Goal: Task Accomplishment & Management: Manage account settings

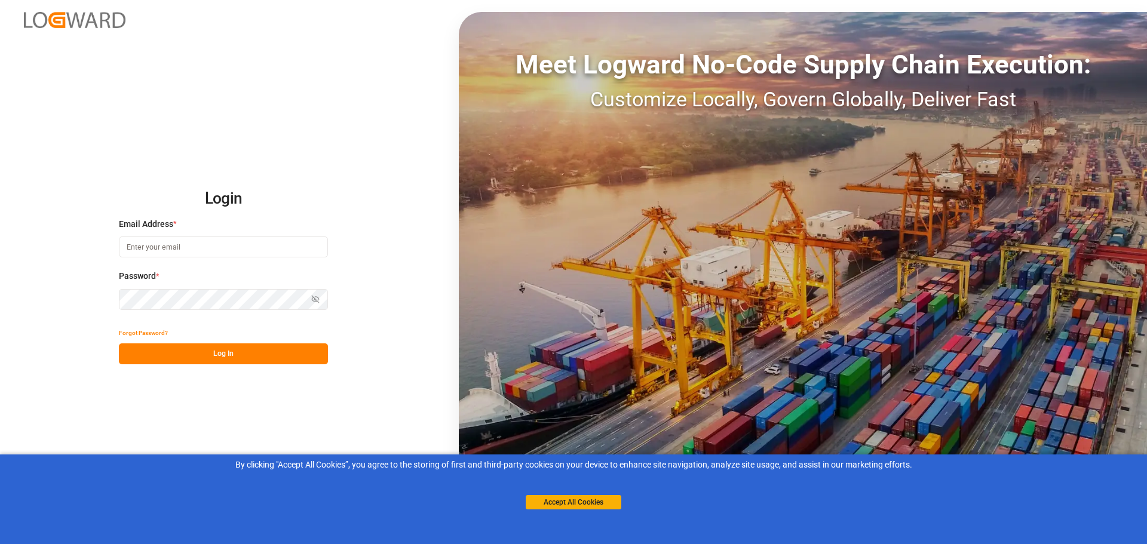
click at [240, 243] on input at bounding box center [223, 247] width 209 height 21
click at [265, 243] on input at bounding box center [223, 247] width 209 height 21
paste input "[PERSON_NAME][EMAIL_ADDRESS][DOMAIN_NAME]"
type input "[PERSON_NAME][EMAIL_ADDRESS][DOMAIN_NAME]"
click at [213, 347] on button "Log In" at bounding box center [223, 354] width 209 height 21
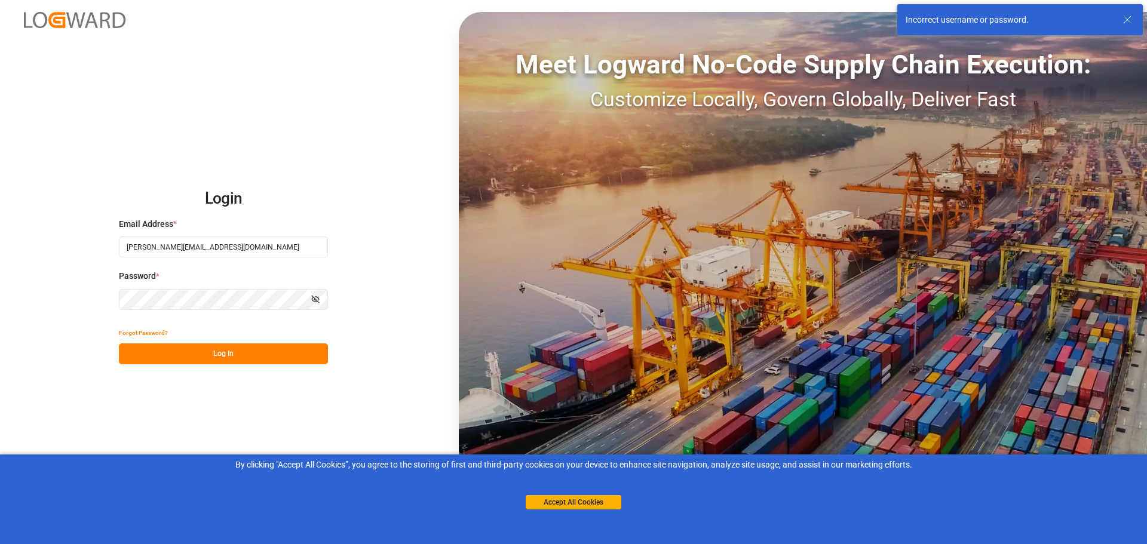
click at [313, 300] on icon "button" at bounding box center [315, 299] width 8 height 8
click at [216, 354] on button "Log In" at bounding box center [223, 354] width 209 height 21
